Goal: Check status: Check status

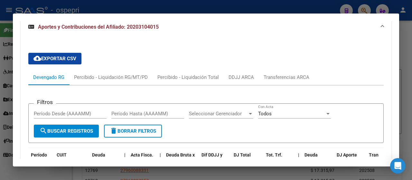
scroll to position [480, 0]
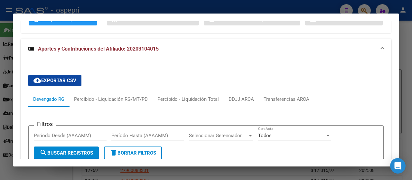
click at [286, 9] on div at bounding box center [206, 90] width 412 height 180
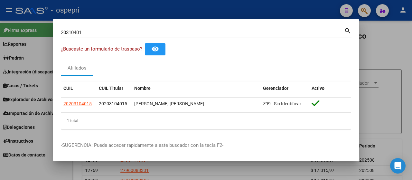
click at [363, 4] on div at bounding box center [206, 90] width 412 height 180
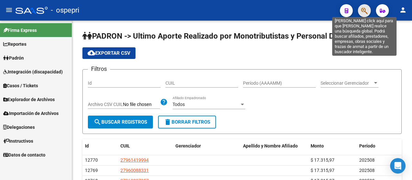
click at [364, 9] on icon "button" at bounding box center [364, 10] width 6 height 7
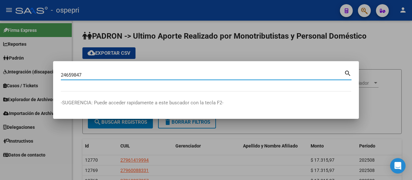
type input "24659847"
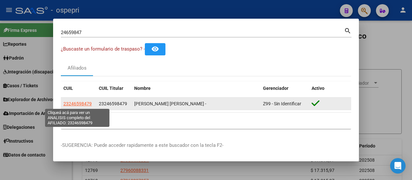
click at [79, 104] on span "23246598479" at bounding box center [77, 103] width 28 height 5
type textarea "23246598479"
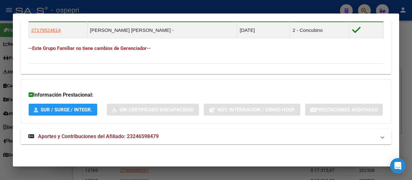
scroll to position [406, 0]
click at [115, 134] on span "Aportes y Contribuciones del Afiliado: 23246598479" at bounding box center [98, 136] width 121 height 6
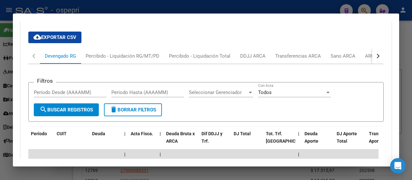
scroll to position [481, 0]
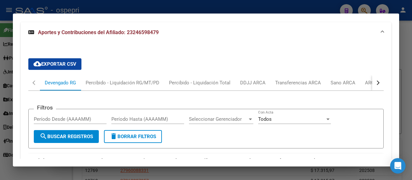
click at [375, 85] on div "button" at bounding box center [377, 82] width 5 height 5
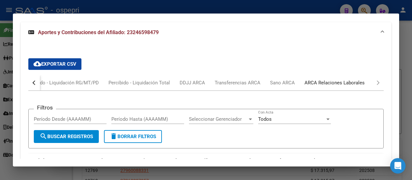
click at [335, 86] on div "ARCA Relaciones Laborales" at bounding box center [335, 82] width 60 height 7
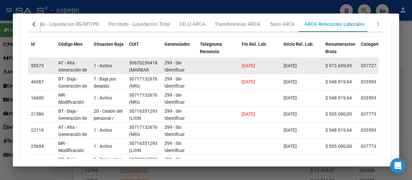
scroll to position [545, 0]
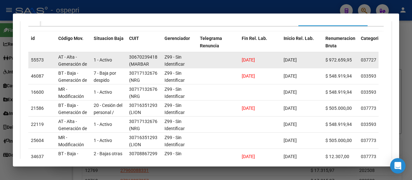
drag, startPoint x: 267, startPoint y: 91, endPoint x: 243, endPoint y: 91, distance: 23.5
click at [243, 64] on div "[DATE]" at bounding box center [260, 59] width 37 height 7
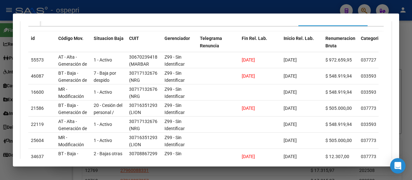
click at [247, 26] on div "Transferencias ARCA" at bounding box center [237, 18] width 55 height 15
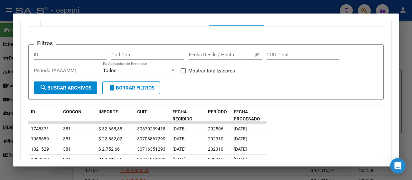
click at [345, 22] on div "ARCA Relaciones Laborales" at bounding box center [335, 18] width 60 height 7
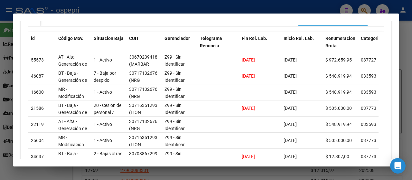
click at [331, 8] on div at bounding box center [206, 90] width 412 height 180
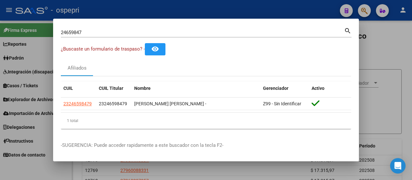
click at [390, 41] on div at bounding box center [206, 90] width 412 height 180
